Goal: Task Accomplishment & Management: Use online tool/utility

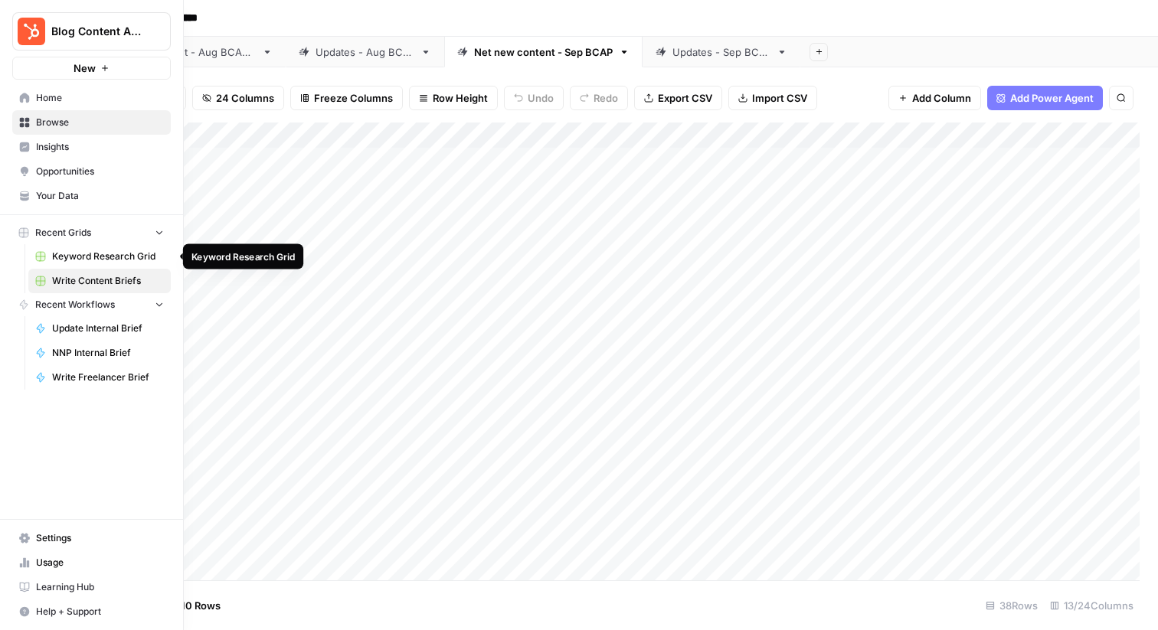
click at [73, 263] on link "Keyword Research Grid" at bounding box center [99, 256] width 142 height 25
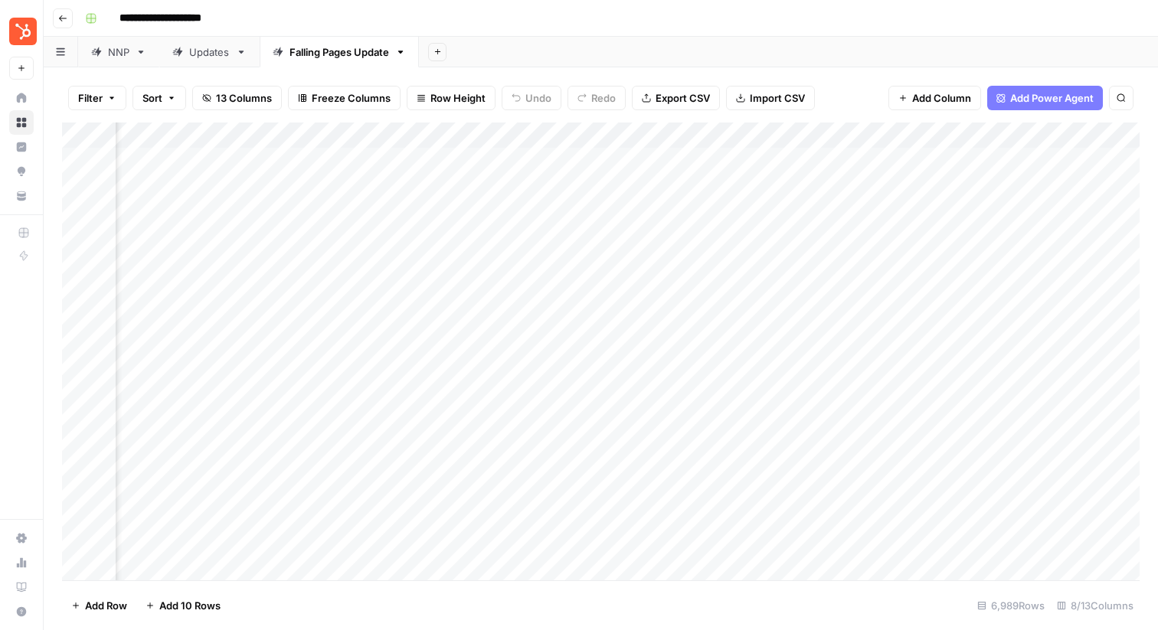
scroll to position [0, 354]
click at [878, 186] on div "Add Column" at bounding box center [600, 352] width 1077 height 458
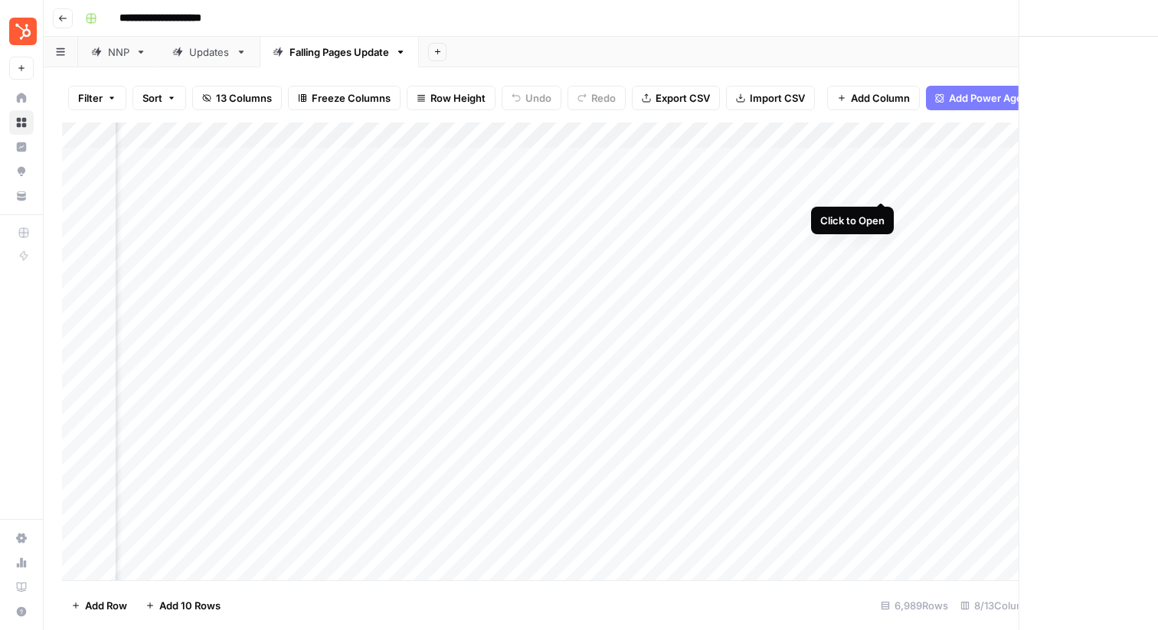
scroll to position [0, 346]
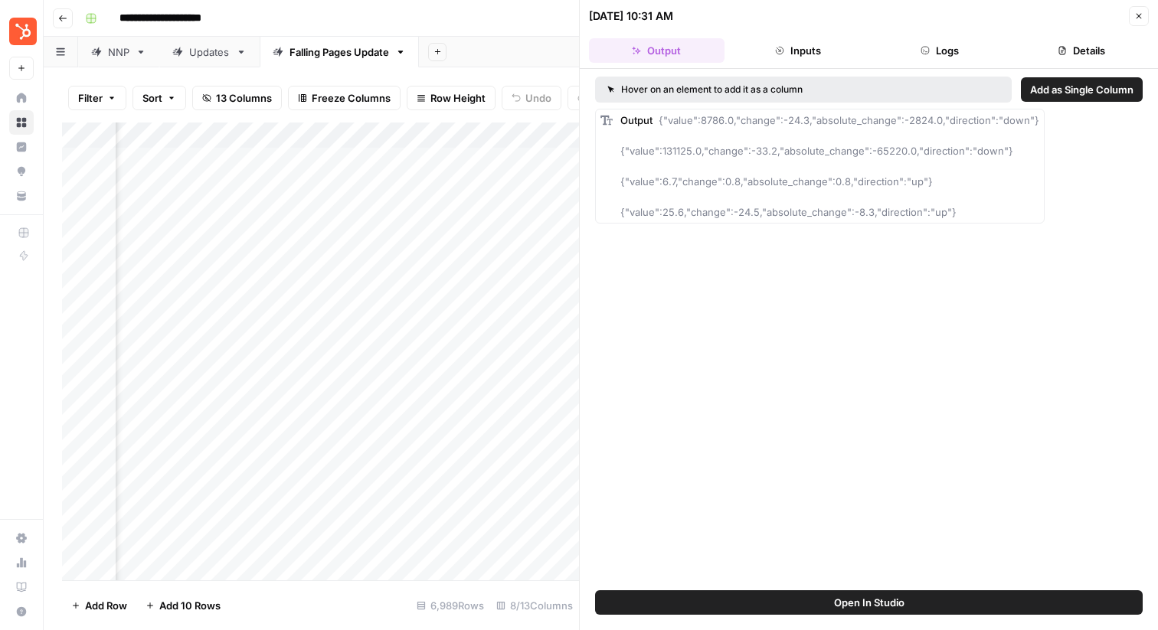
click at [1139, 12] on icon "button" at bounding box center [1138, 15] width 9 height 9
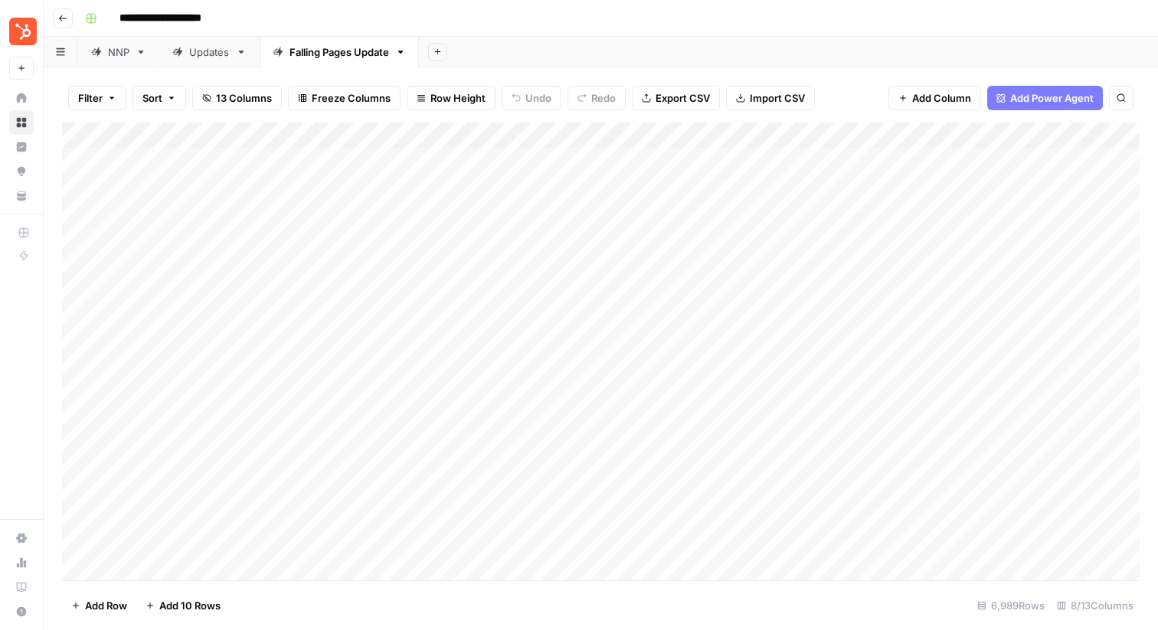
click at [117, 51] on div "NNP" at bounding box center [118, 51] width 21 height 15
click at [989, 211] on div "Add Column" at bounding box center [600, 213] width 1077 height 181
click at [321, 55] on div "Falling Pages Update" at bounding box center [339, 51] width 100 height 15
click at [126, 57] on div "NNP" at bounding box center [118, 51] width 21 height 15
click at [312, 53] on div "Falling Pages Update" at bounding box center [339, 51] width 100 height 15
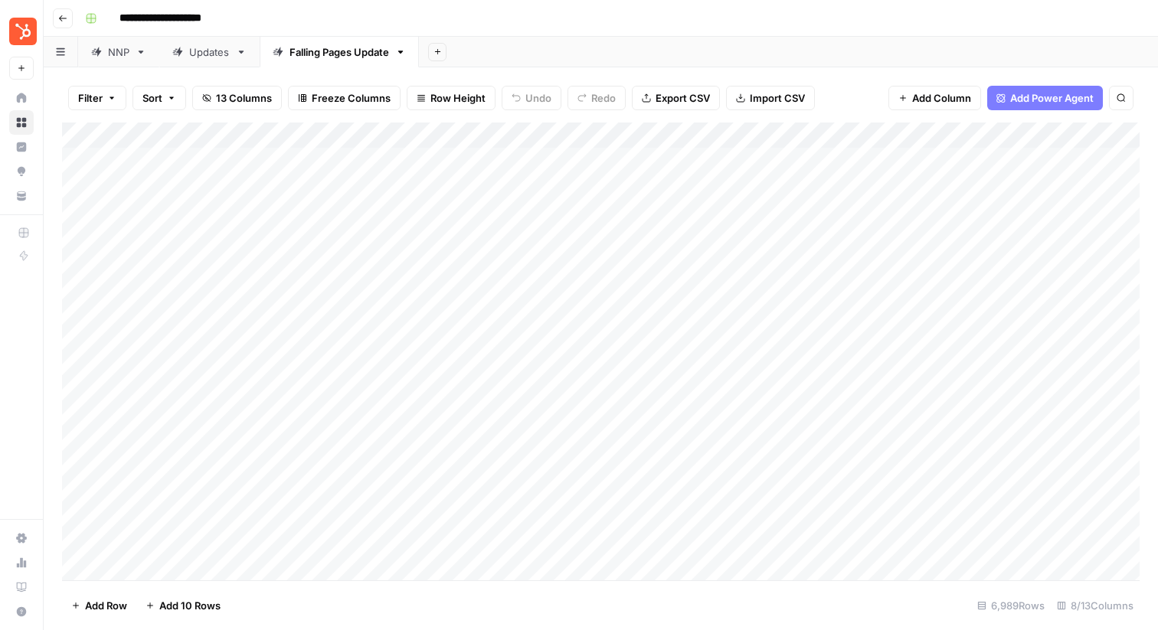
click at [111, 54] on div "NNP" at bounding box center [118, 51] width 21 height 15
click at [320, 50] on div "Falling Pages Update" at bounding box center [339, 51] width 100 height 15
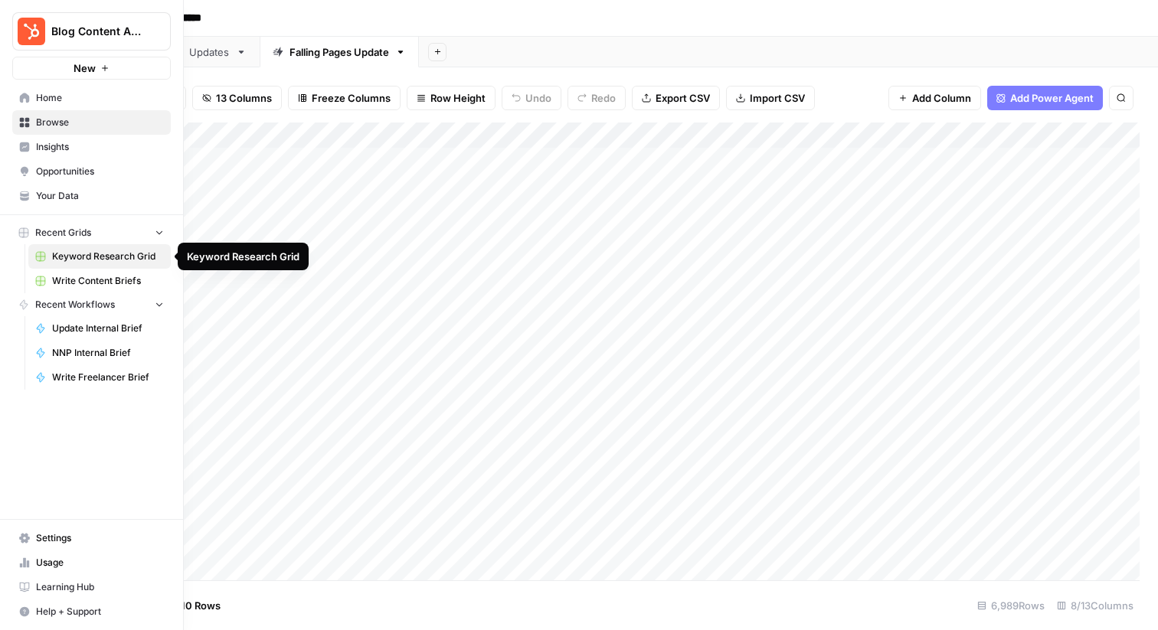
click at [59, 283] on span "Write Content Briefs" at bounding box center [108, 281] width 112 height 14
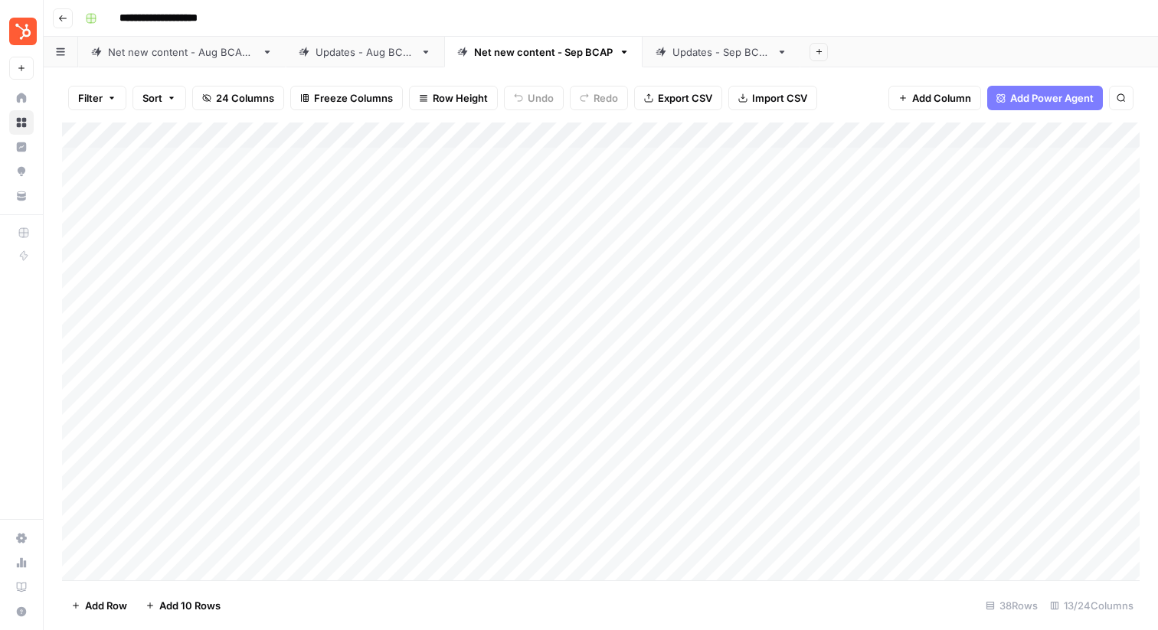
click at [357, 60] on link "Updates - Aug BCAP" at bounding box center [365, 52] width 159 height 31
click at [708, 59] on div "Export all rows as a CSV file" at bounding box center [672, 64] width 130 height 15
click at [677, 48] on div "Updates - Sep BCAP" at bounding box center [721, 51] width 98 height 15
click at [791, 234] on div "Add Column" at bounding box center [600, 352] width 1077 height 458
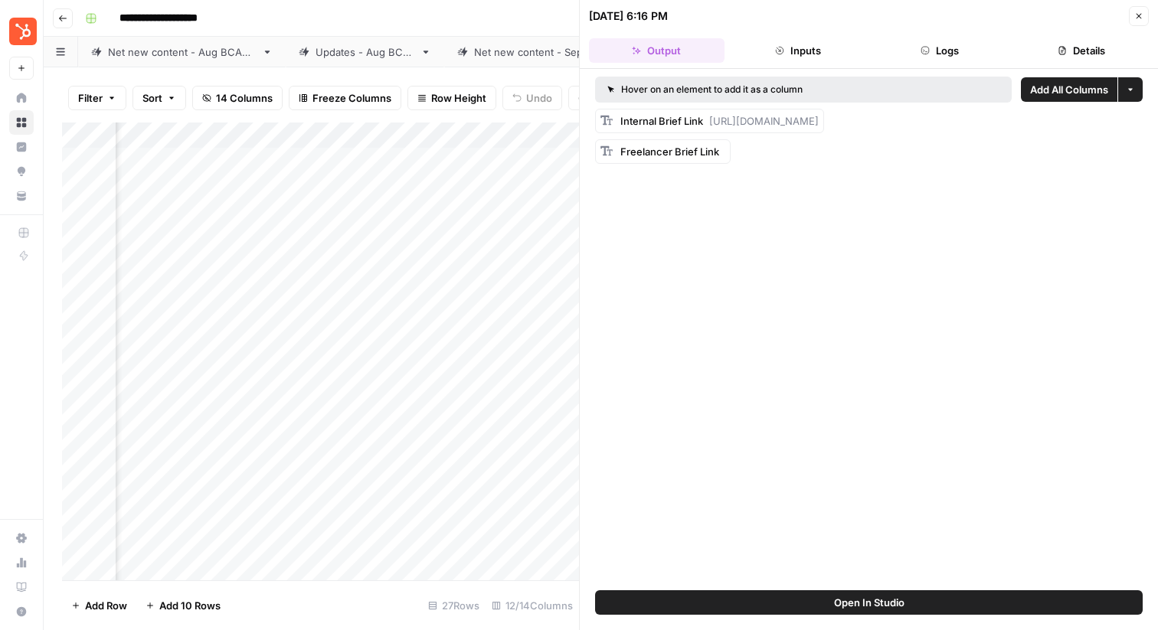
click at [1137, 10] on button "Close" at bounding box center [1139, 16] width 20 height 20
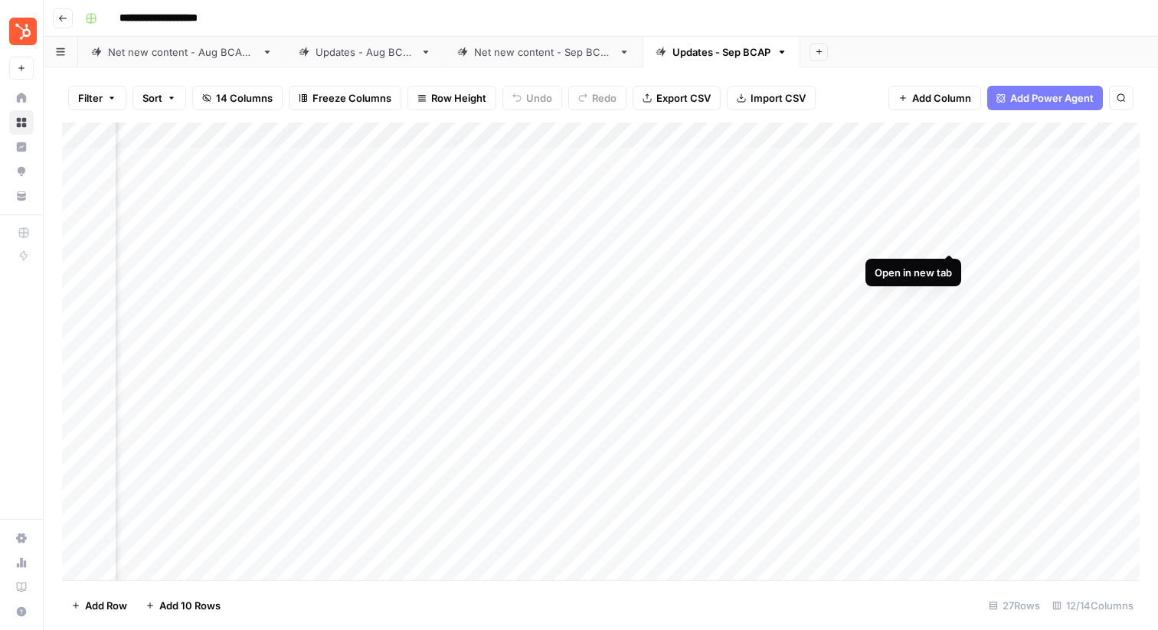
click at [949, 237] on div "Add Column" at bounding box center [600, 352] width 1077 height 458
click at [356, 54] on div "Updates - Aug BCAP" at bounding box center [364, 51] width 99 height 15
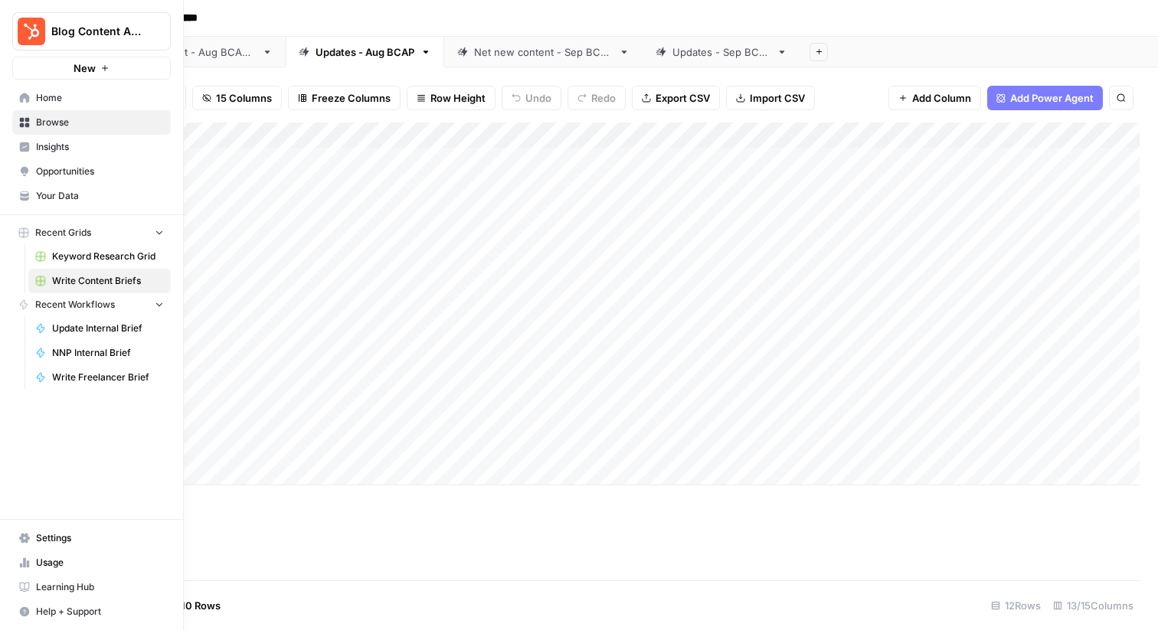
click at [93, 253] on span "Keyword Research Grid" at bounding box center [108, 257] width 112 height 14
